Goal: Task Accomplishment & Management: Use online tool/utility

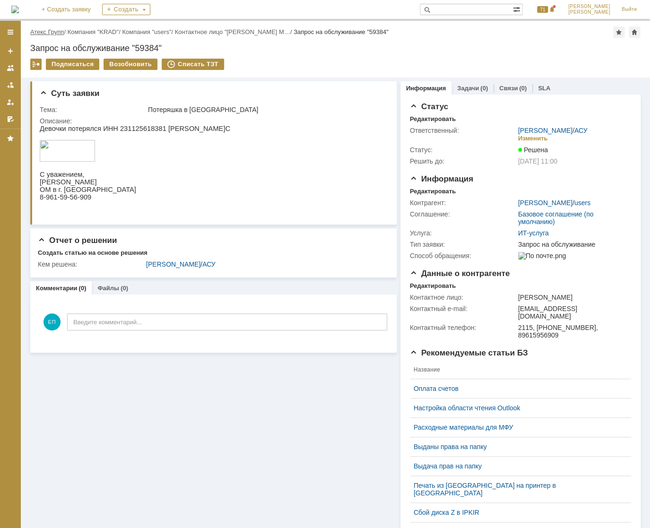
click at [51, 29] on link "Атекс Групп" at bounding box center [47, 31] width 34 height 7
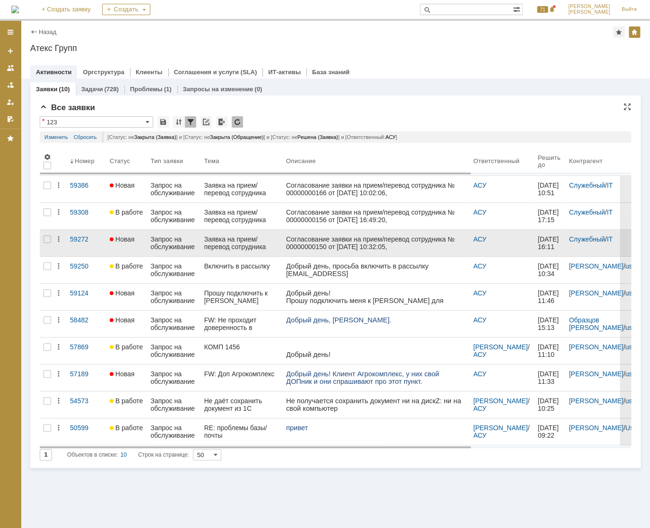
click at [231, 242] on div "Заявка на прием/перевод сотрудника" at bounding box center [241, 243] width 74 height 15
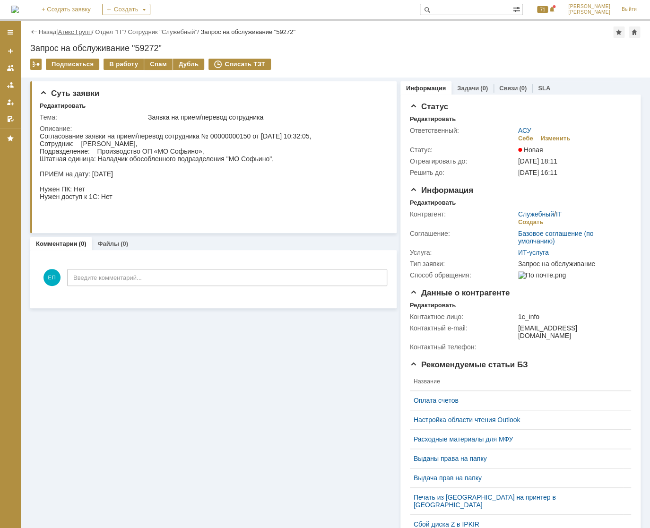
click at [71, 30] on link "Атекс Групп" at bounding box center [75, 31] width 34 height 7
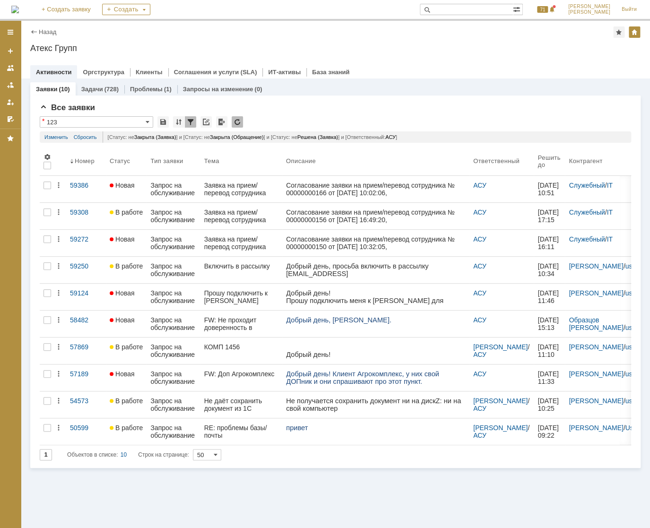
drag, startPoint x: 132, startPoint y: 47, endPoint x: 260, endPoint y: 58, distance: 127.7
click at [132, 48] on div "Атекс Групп" at bounding box center [335, 48] width 611 height 9
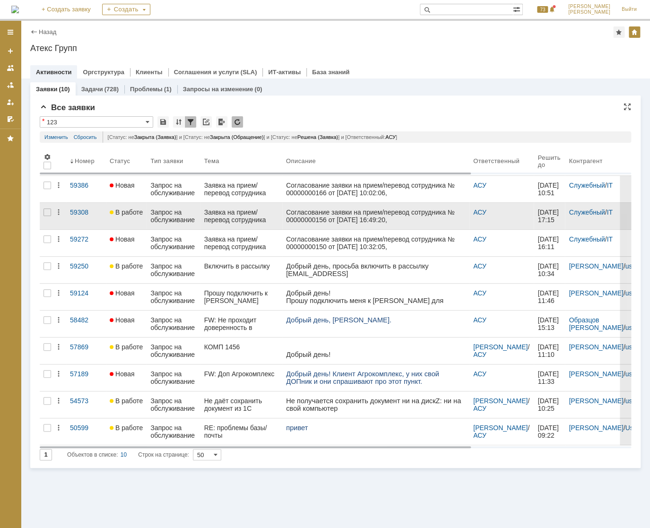
click at [165, 210] on div "Запрос на обслуживание" at bounding box center [173, 216] width 46 height 15
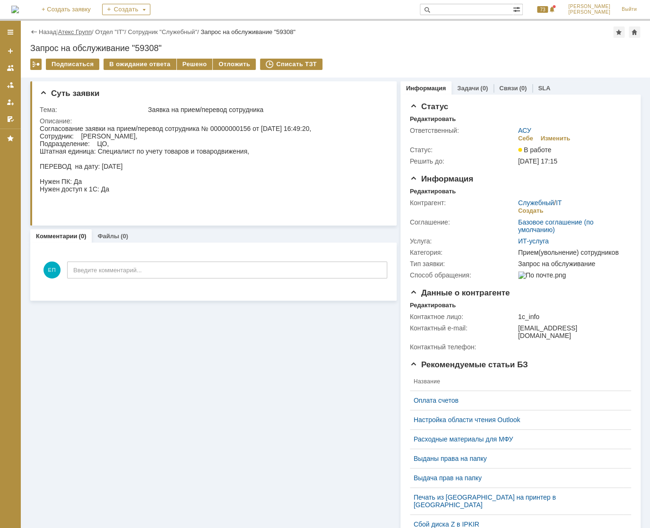
click at [73, 30] on link "Атекс Групп" at bounding box center [75, 31] width 34 height 7
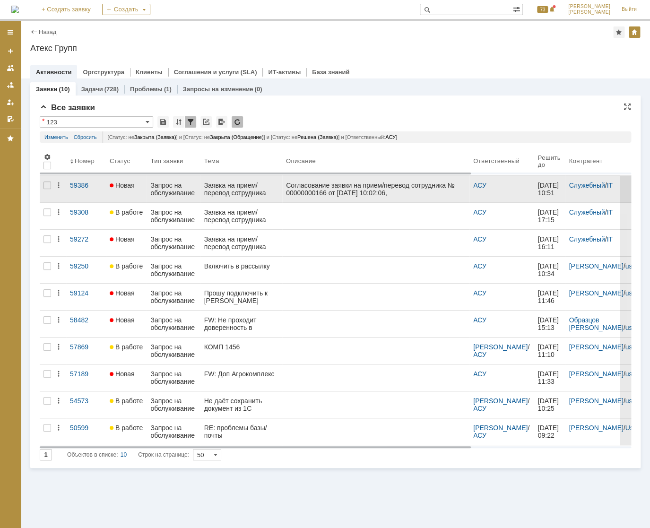
click at [184, 189] on div "Запрос на обслуживание" at bounding box center [173, 189] width 46 height 15
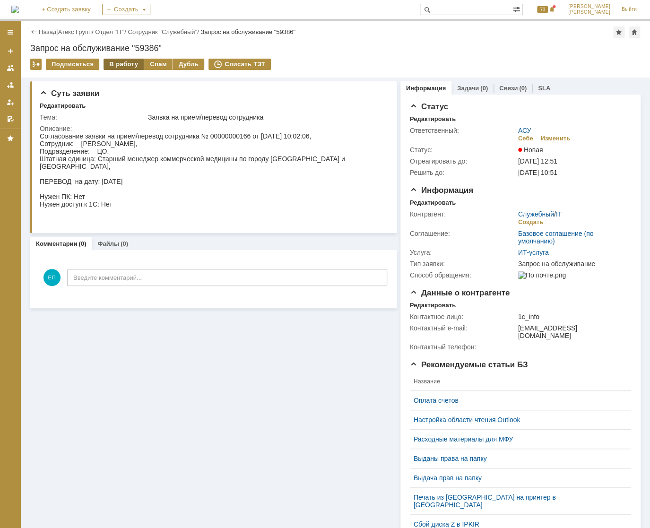
click at [126, 65] on div "В работу" at bounding box center [124, 64] width 40 height 11
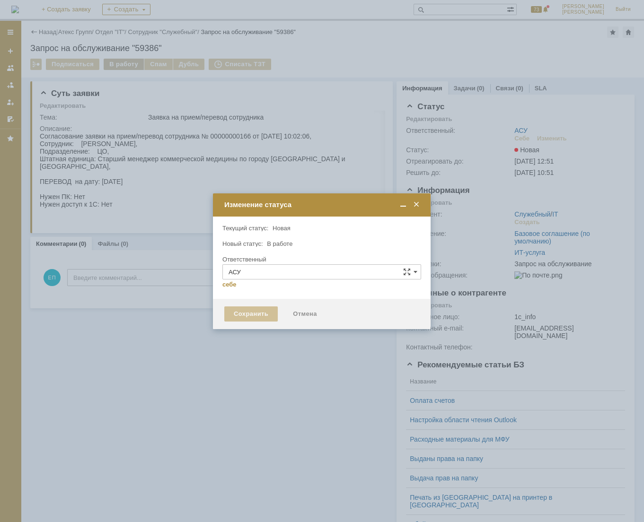
type input "[PERSON_NAME]"
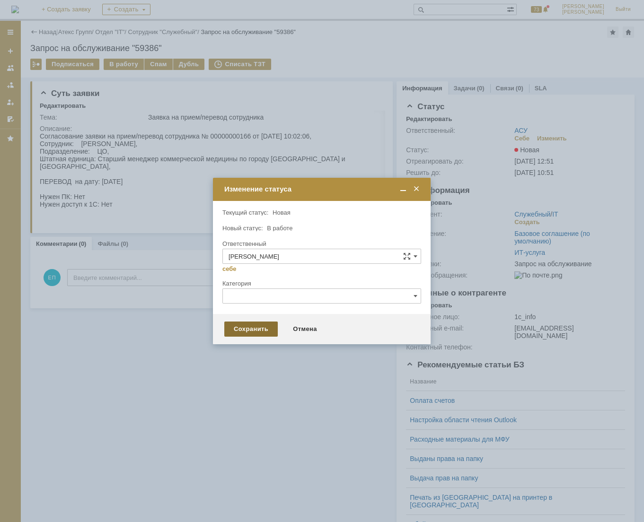
click at [233, 336] on div "Сохранить" at bounding box center [250, 329] width 53 height 15
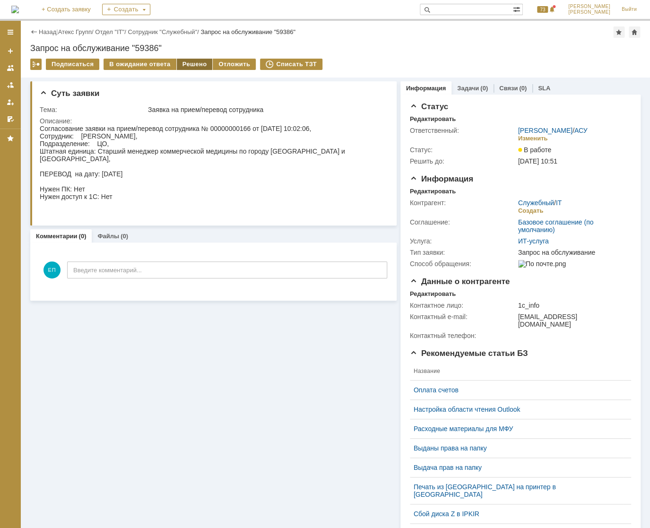
click at [186, 67] on div "Решено" at bounding box center [195, 64] width 36 height 11
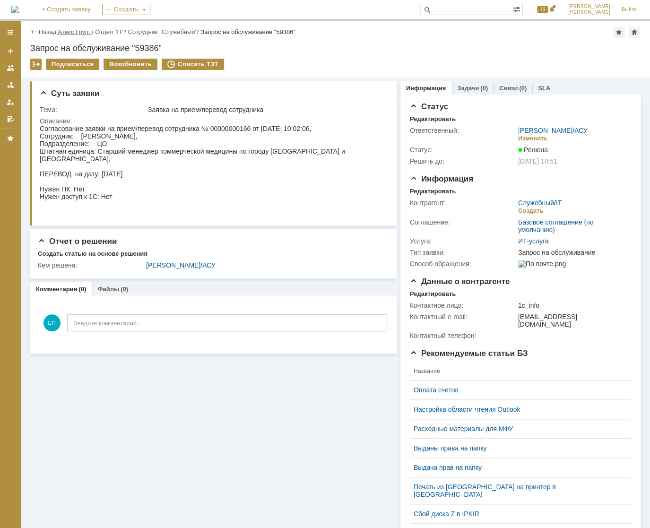
click at [81, 35] on link "Атекс Групп" at bounding box center [75, 31] width 34 height 7
